Goal: Transaction & Acquisition: Subscribe to service/newsletter

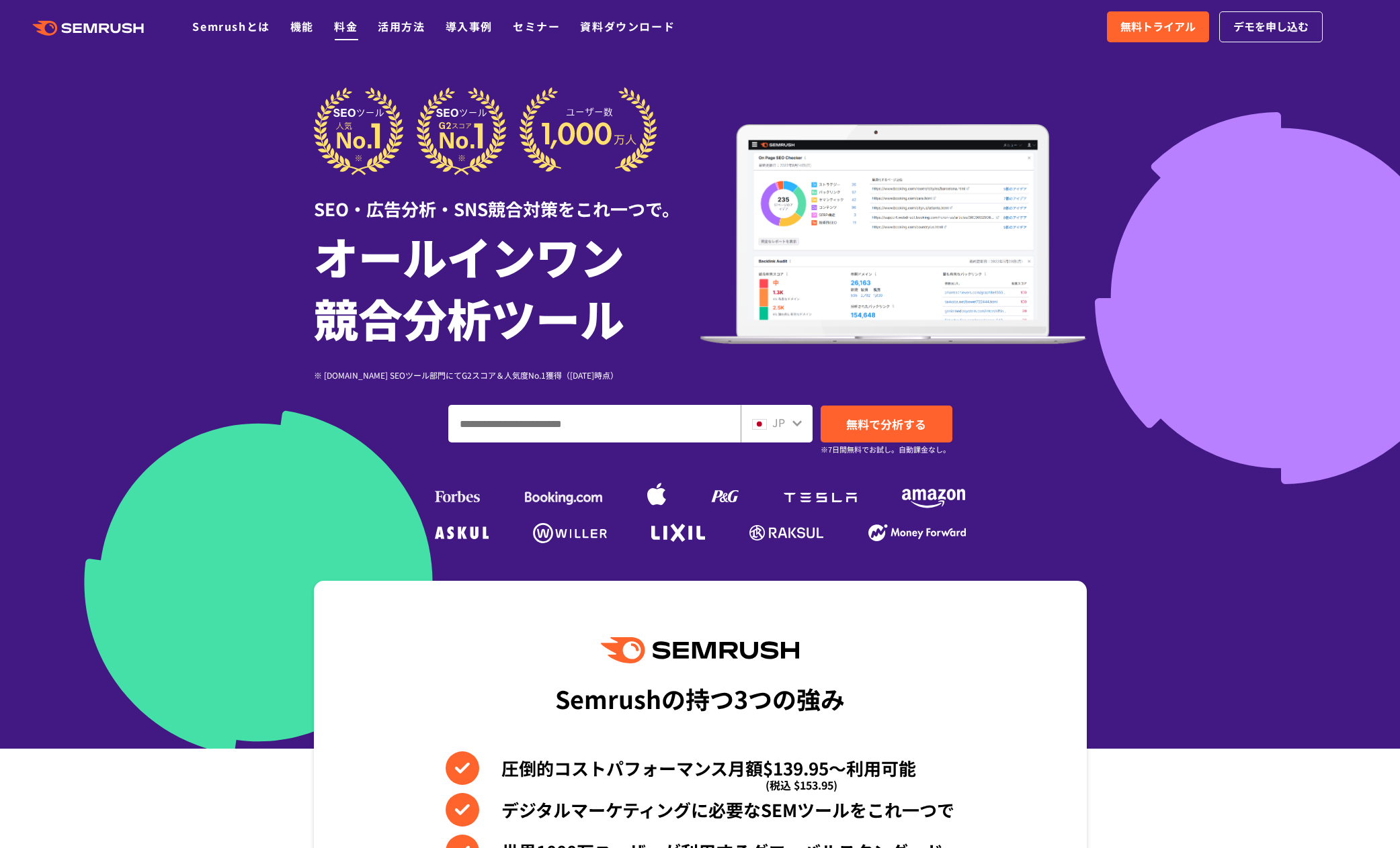
click at [340, 29] on link "料金" at bounding box center [345, 26] width 23 height 16
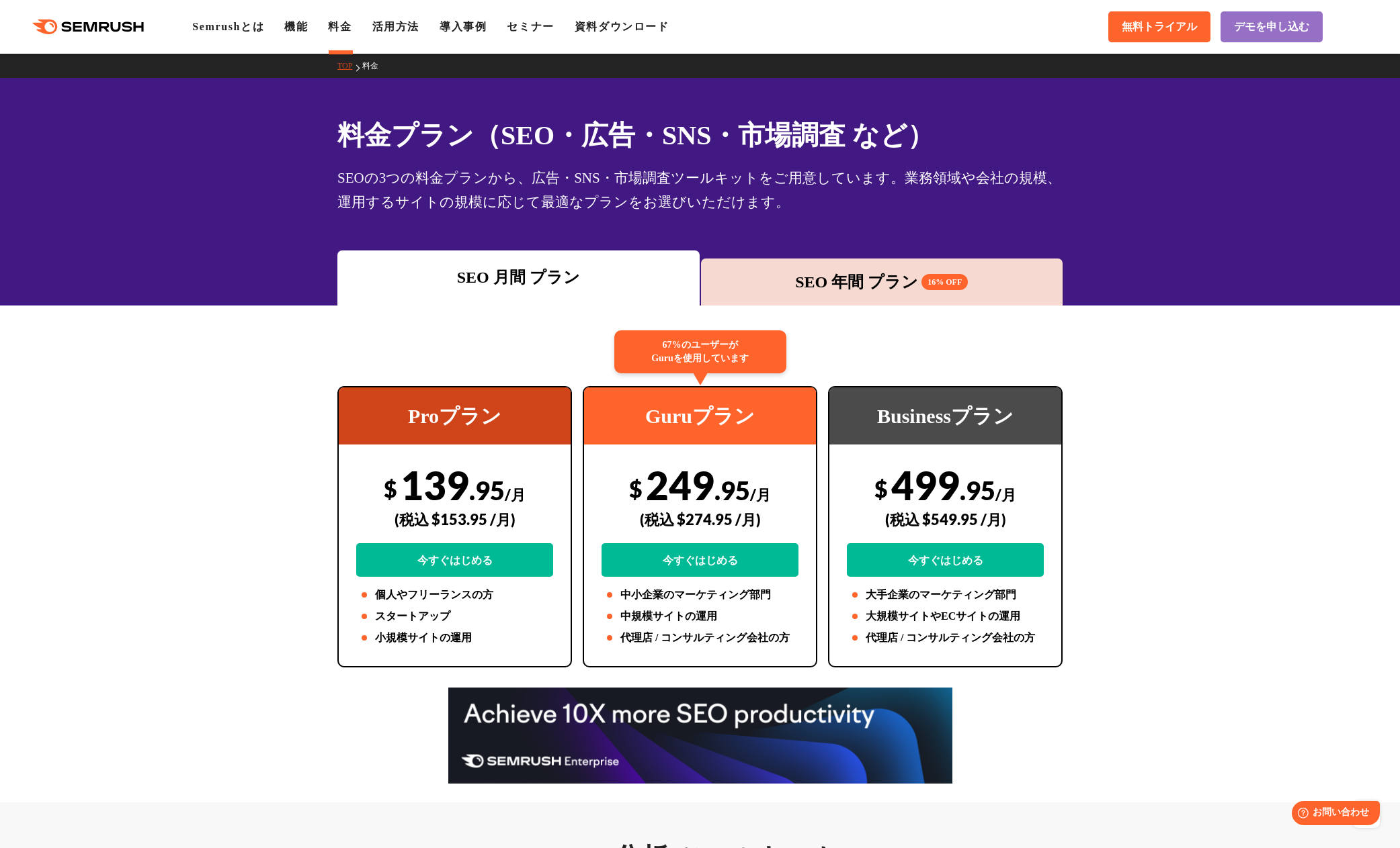
drag, startPoint x: 1155, startPoint y: 665, endPoint x: 1014, endPoint y: 379, distance: 318.9
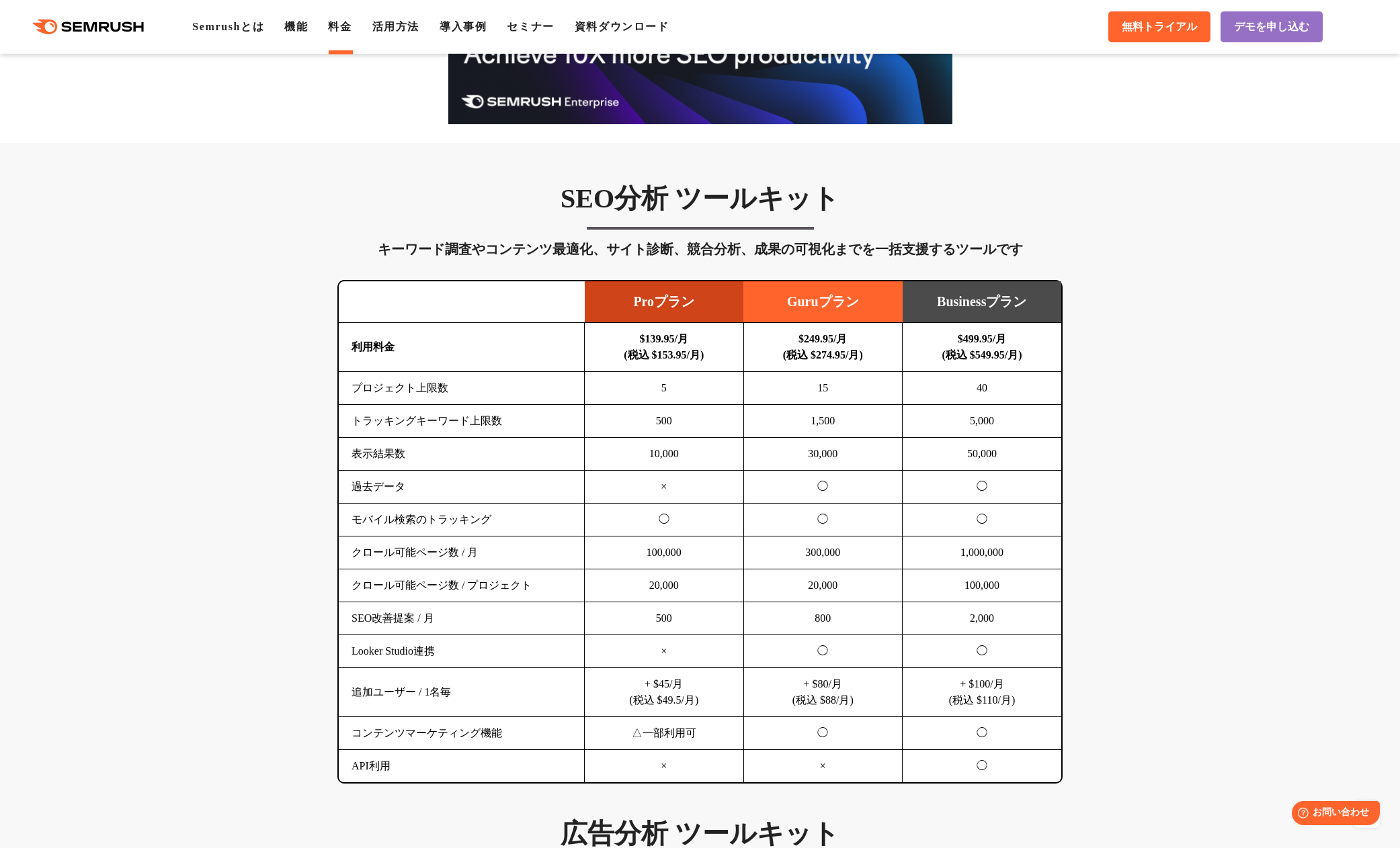
scroll to position [671, 0]
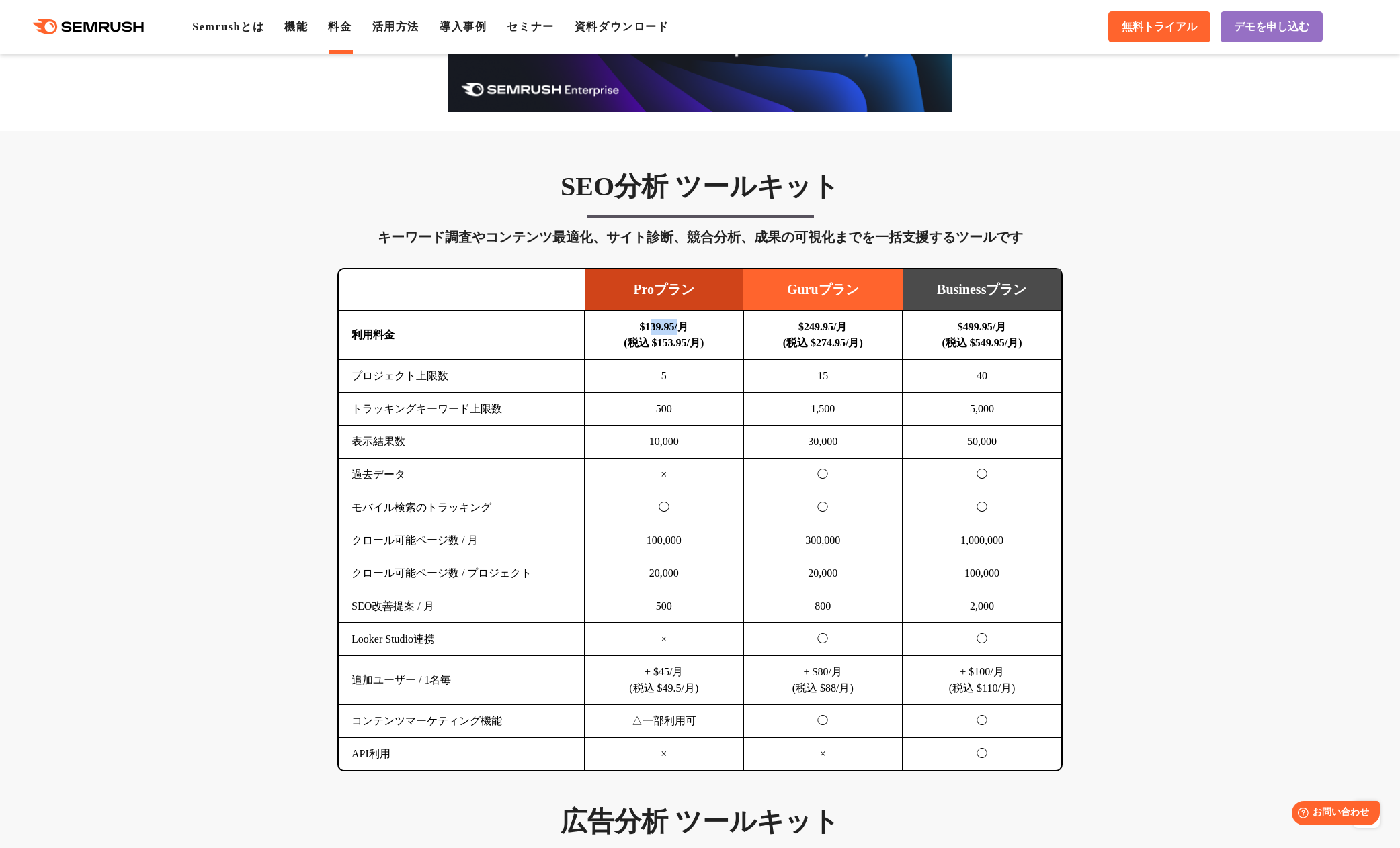
drag, startPoint x: 642, startPoint y: 327, endPoint x: 675, endPoint y: 325, distance: 33.1
click at [675, 325] on b "$139.95/月 (税込 $153.95/月)" at bounding box center [663, 335] width 80 height 28
copy b "139.95"
